Goal: Navigation & Orientation: Find specific page/section

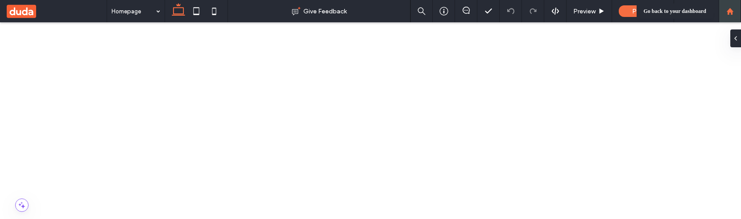
click at [726, 12] on icon at bounding box center [730, 12] width 8 height 8
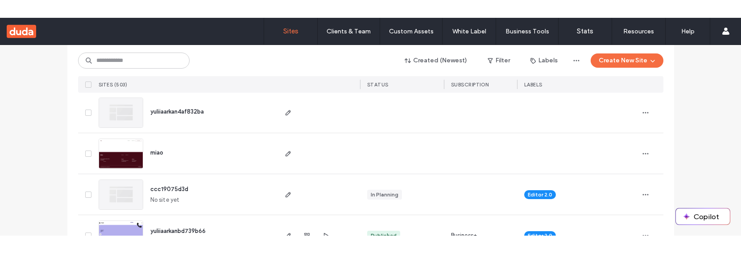
scroll to position [2344, 0]
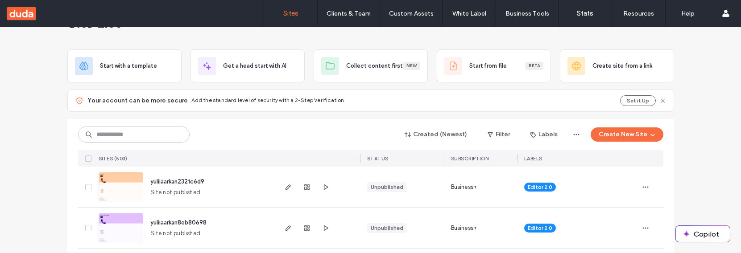
scroll to position [0, 0]
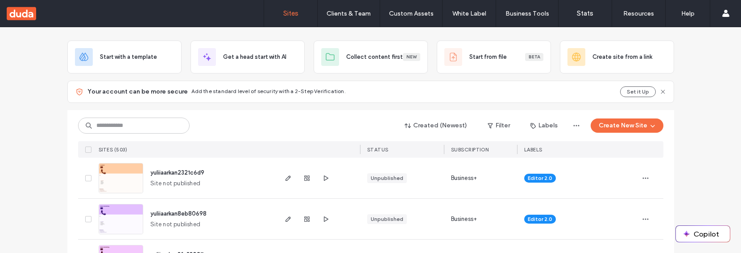
scroll to position [41, 0]
click at [87, 148] on icon at bounding box center [89, 149] width 4 height 3
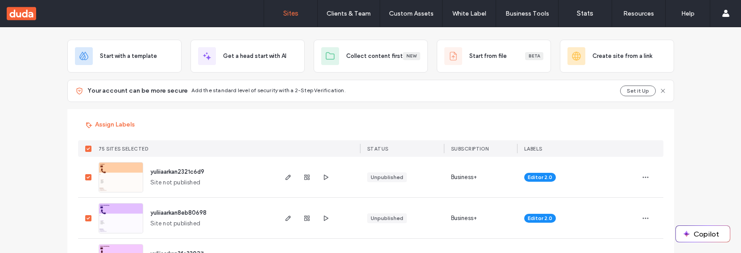
click at [87, 150] on icon at bounding box center [89, 149] width 4 height 3
